Goal: Entertainment & Leisure: Browse casually

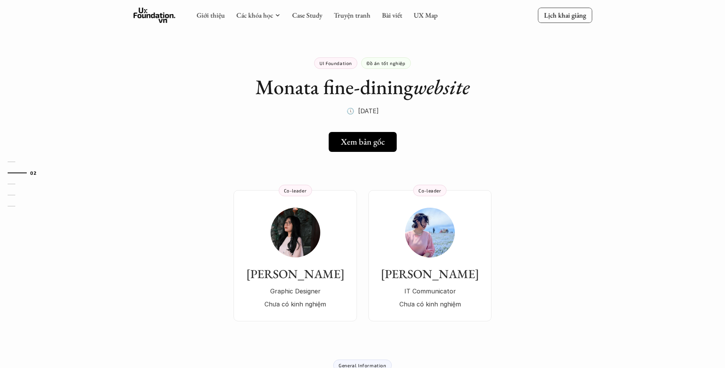
click at [373, 9] on div "Giới thiệu Các khóa học Case Study Truyện tranh Bài viết UX Map" at bounding box center [317, 15] width 241 height 15
click at [354, 13] on link "Truyện tranh" at bounding box center [352, 15] width 37 height 9
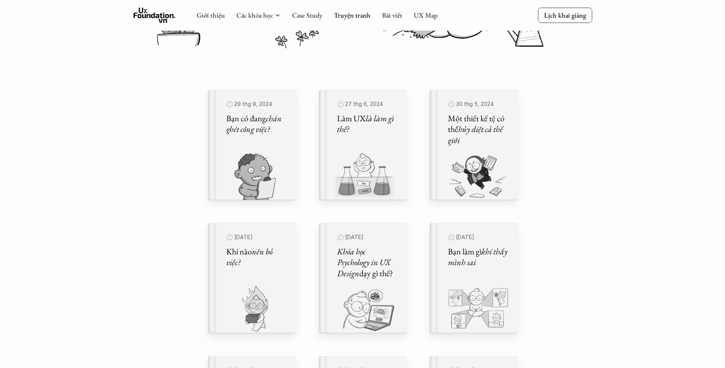
scroll to position [153, 0]
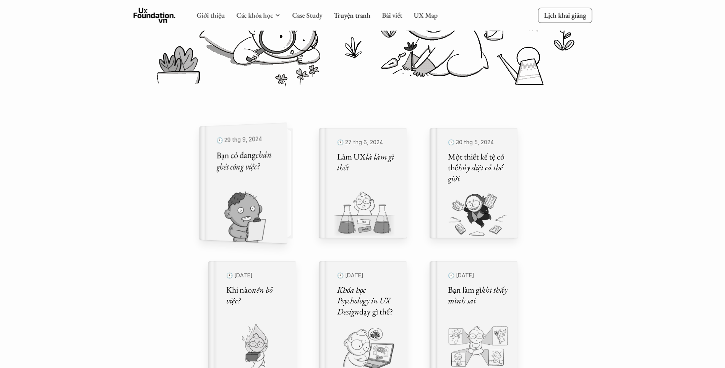
click at [241, 189] on div "🕙 [DATE] Bạn có đang chán ghét công việc?" at bounding box center [246, 183] width 60 height 101
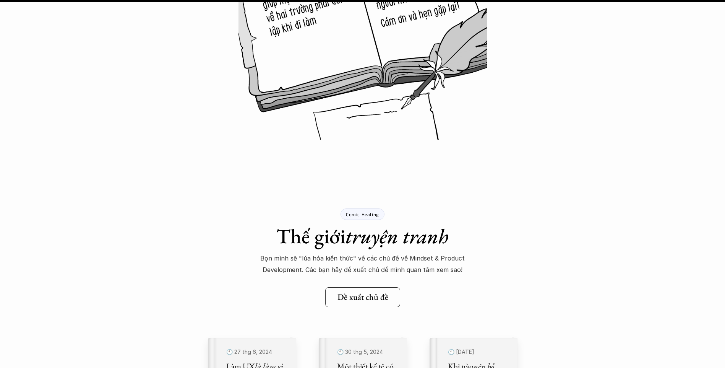
scroll to position [10057, 0]
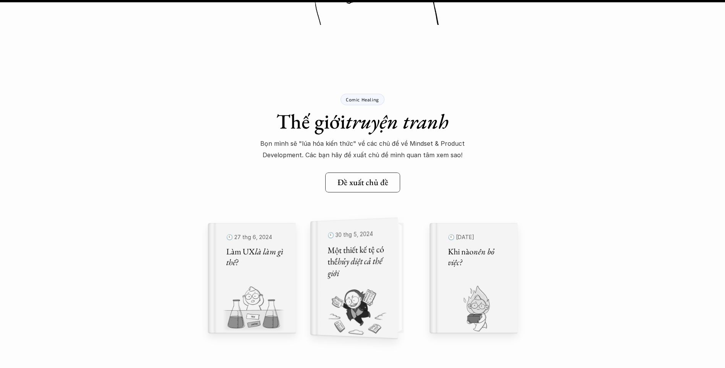
click at [339, 314] on img at bounding box center [349, 311] width 78 height 53
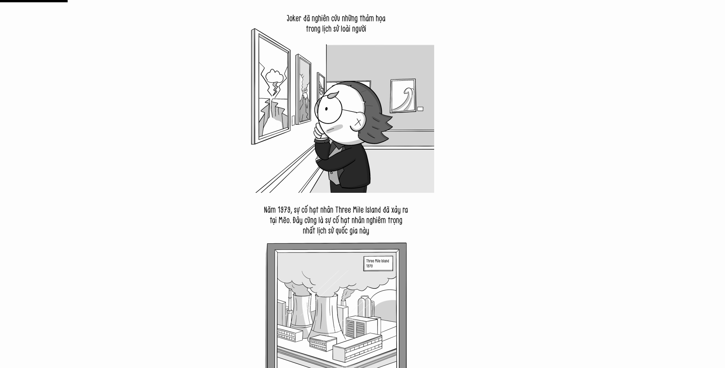
scroll to position [650, 0]
